Goal: Check status: Check status

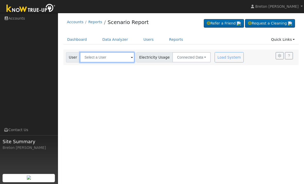
click at [99, 56] on input "text" at bounding box center [107, 57] width 55 height 10
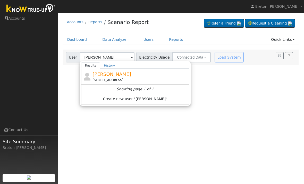
click at [113, 73] on span "[PERSON_NAME]" at bounding box center [111, 73] width 39 height 5
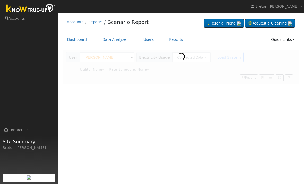
type input "[PERSON_NAME]"
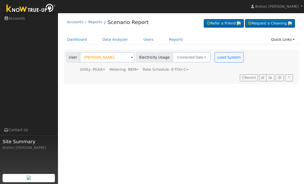
click at [214, 60] on button "Load System" at bounding box center [228, 57] width 29 height 10
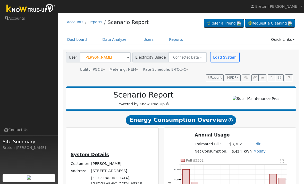
click at [264, 79] on button "button" at bounding box center [262, 77] width 8 height 7
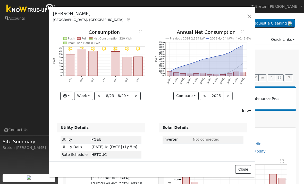
click at [89, 98] on button "Week" at bounding box center [83, 95] width 19 height 9
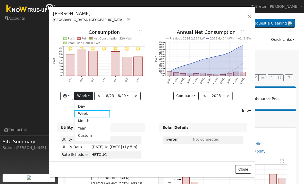
click at [92, 128] on link "Year" at bounding box center [92, 127] width 36 height 7
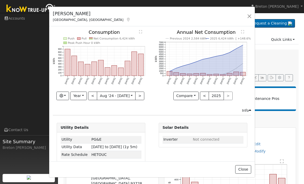
click at [97, 95] on button "<" at bounding box center [92, 95] width 9 height 9
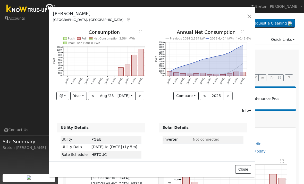
click at [139, 96] on button ">" at bounding box center [139, 95] width 9 height 9
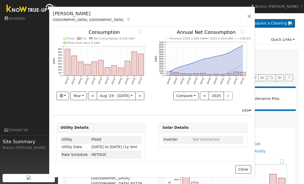
click at [141, 97] on button ">" at bounding box center [139, 95] width 9 height 9
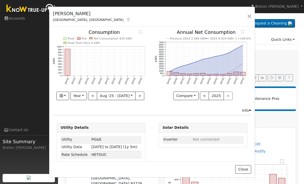
click at [95, 95] on button "<" at bounding box center [92, 95] width 9 height 9
type input "[DATE]"
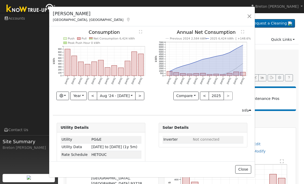
click at [251, 19] on button "button" at bounding box center [249, 16] width 7 height 7
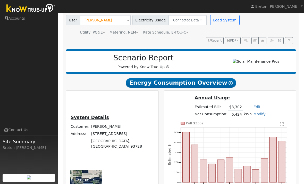
scroll to position [37, 0]
